Goal: Entertainment & Leisure: Consume media (video, audio)

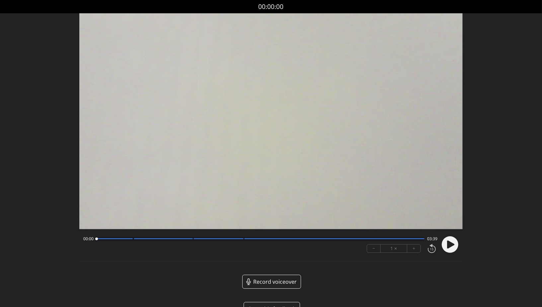
click at [130, 240] on div "00:00 03:39" at bounding box center [260, 238] width 354 height 5
click at [130, 240] on div at bounding box center [260, 238] width 328 height 3
click at [449, 246] on icon at bounding box center [450, 244] width 7 height 8
click at [191, 239] on div at bounding box center [260, 238] width 328 height 3
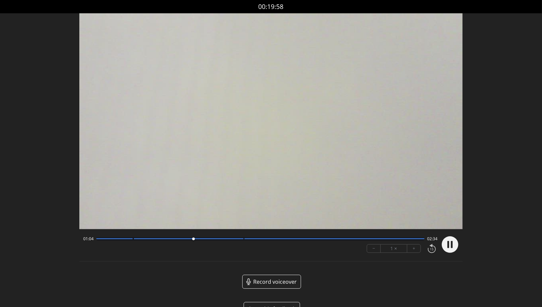
click at [130, 240] on div at bounding box center [260, 238] width 328 height 3
click at [190, 239] on div at bounding box center [163, 238] width 59 height 1
click at [238, 239] on div at bounding box center [219, 238] width 50 height 1
click at [190, 239] on div at bounding box center [260, 238] width 328 height 3
click at [131, 239] on div at bounding box center [260, 238] width 328 height 3
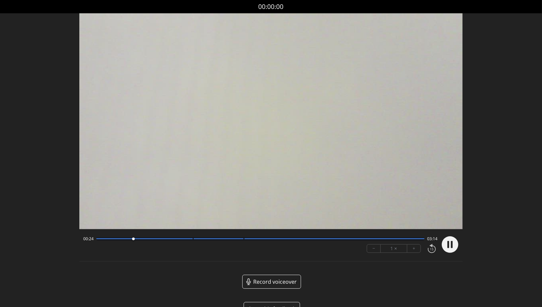
click at [242, 239] on div at bounding box center [260, 238] width 328 height 3
click at [191, 240] on div at bounding box center [260, 238] width 328 height 3
